Goal: Information Seeking & Learning: Learn about a topic

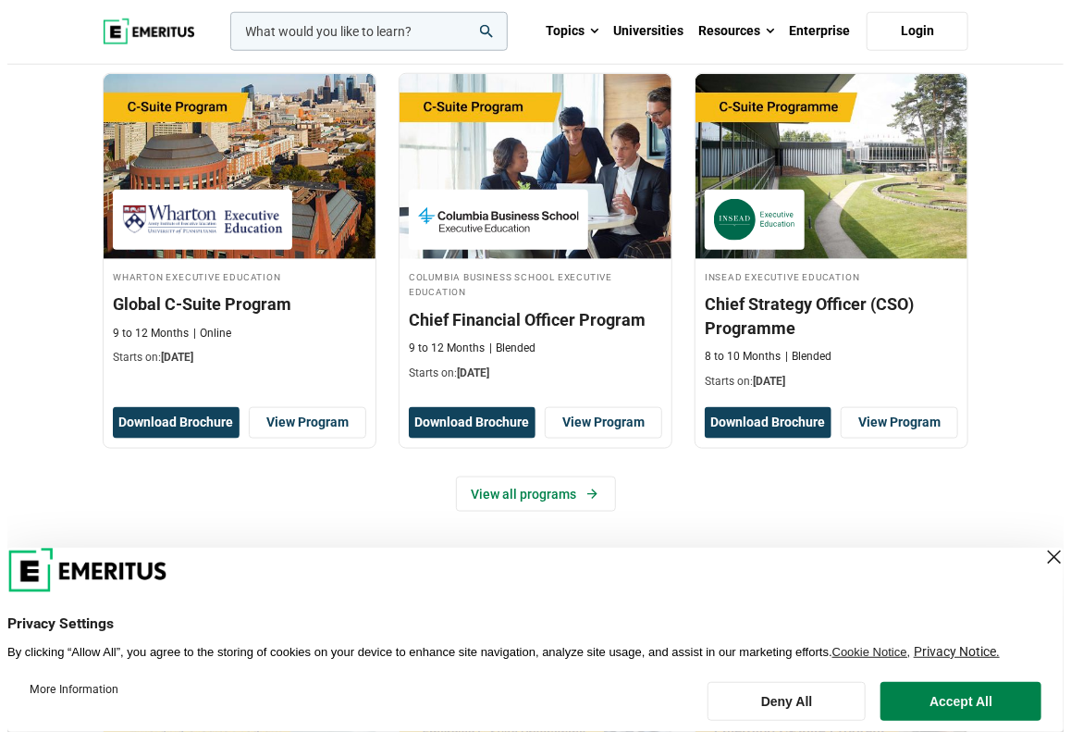
scroll to position [647, 0]
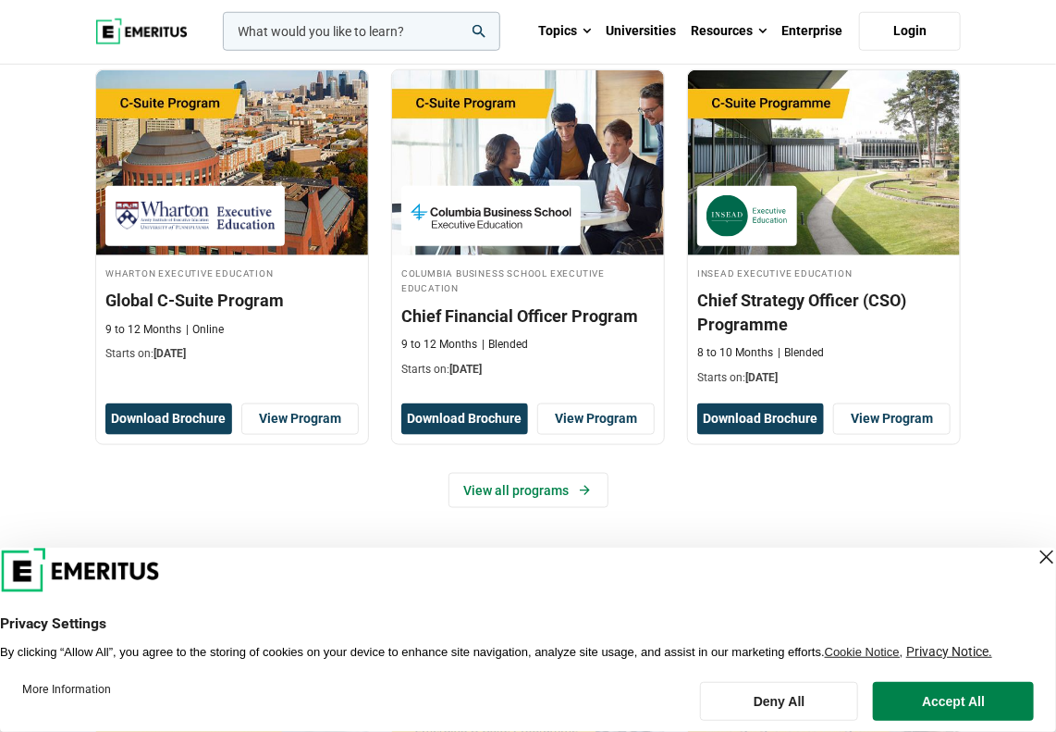
click at [326, 44] on input "woocommerce-product-search-field-0" at bounding box center [361, 31] width 277 height 39
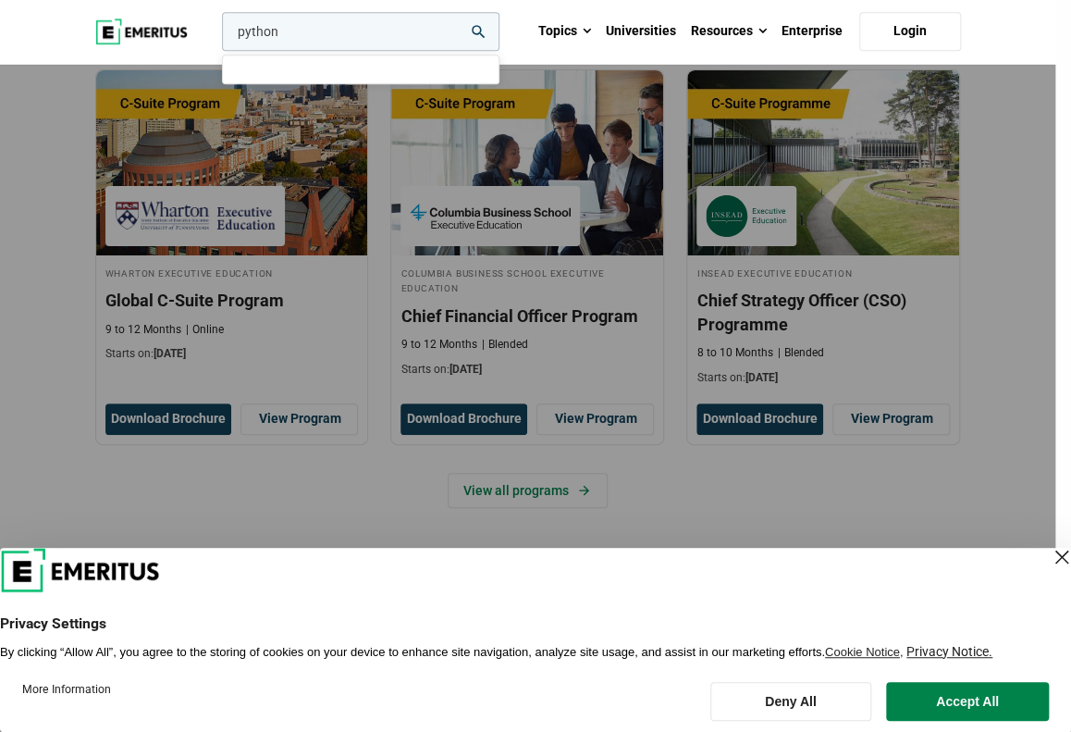
type input "python"
click at [218, 36] on button "search" at bounding box center [218, 36] width 0 height 0
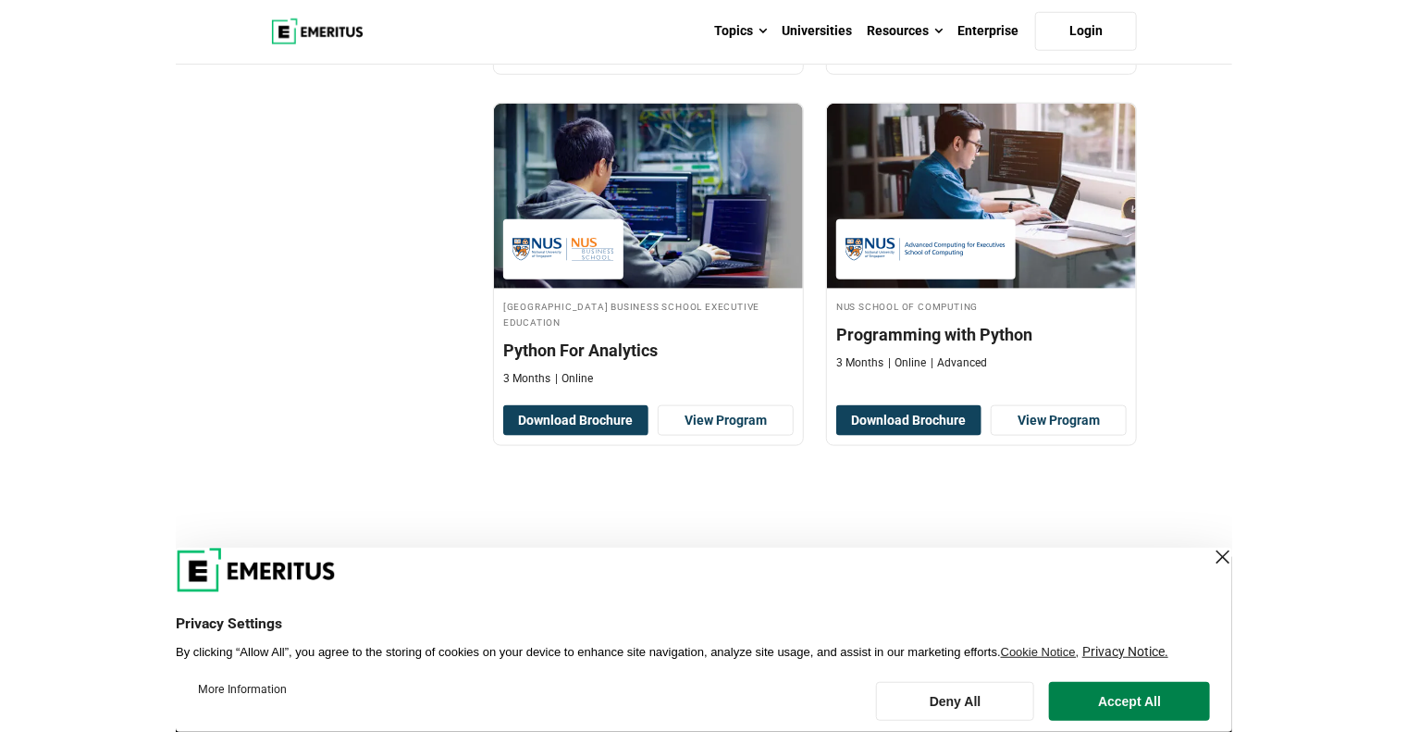
scroll to position [647, 0]
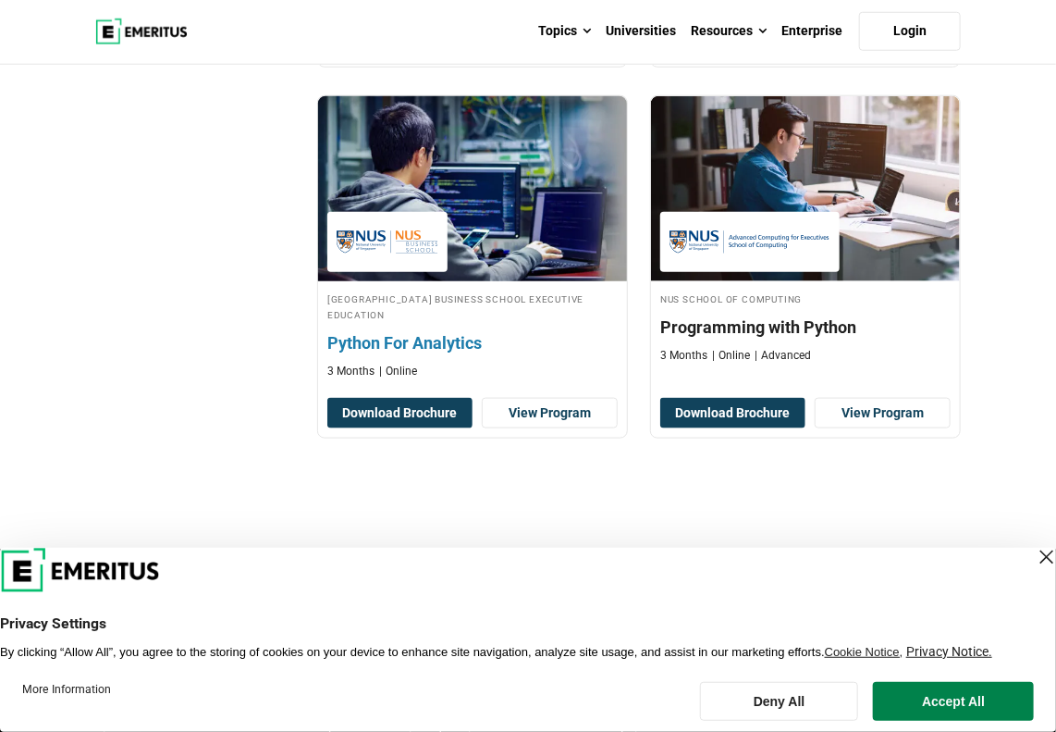
click at [403, 339] on h4 "Python For Analytics" at bounding box center [472, 342] width 290 height 23
